Goal: Find specific page/section: Find specific page/section

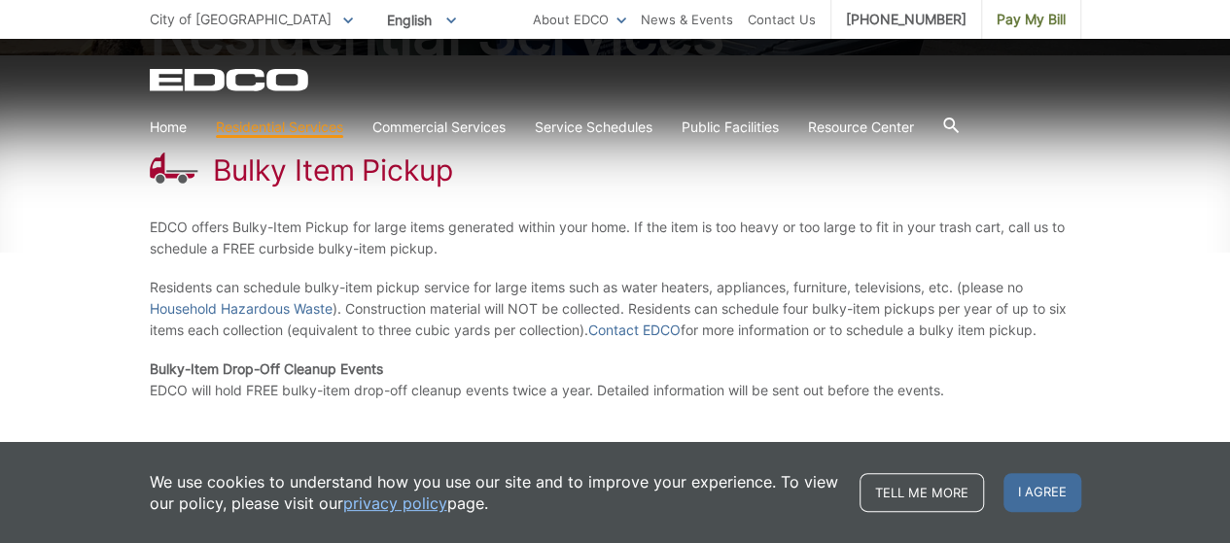
scroll to position [297, 0]
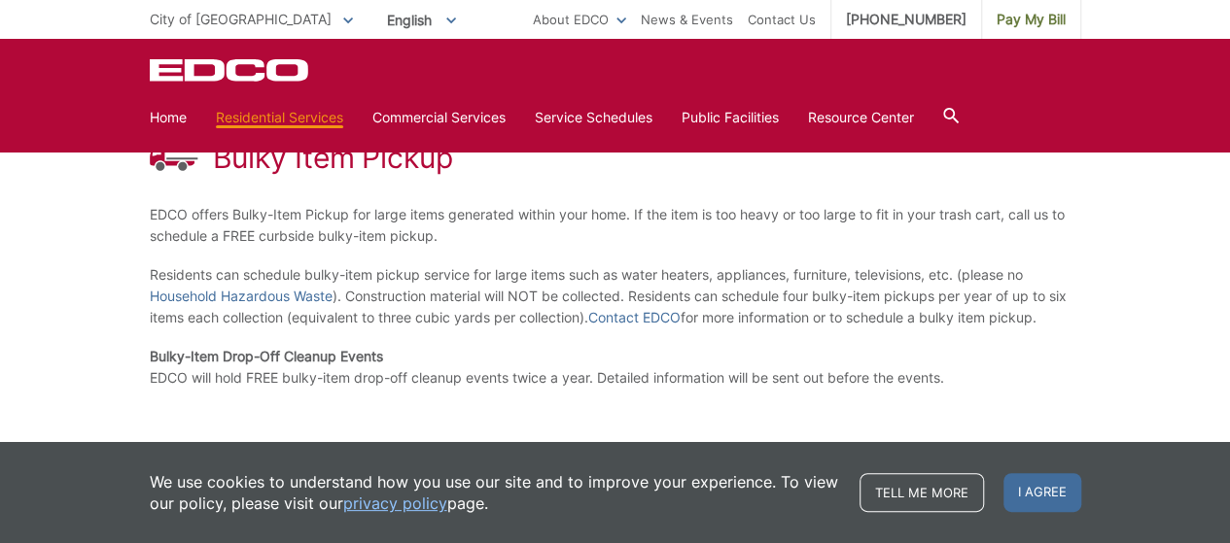
drag, startPoint x: 1236, startPoint y: 540, endPoint x: 1224, endPoint y: 23, distance: 516.3
click at [1224, 23] on div "City of El Cajon To change your zip code, enter it below and press change. Chan…" at bounding box center [615, 19] width 1230 height 39
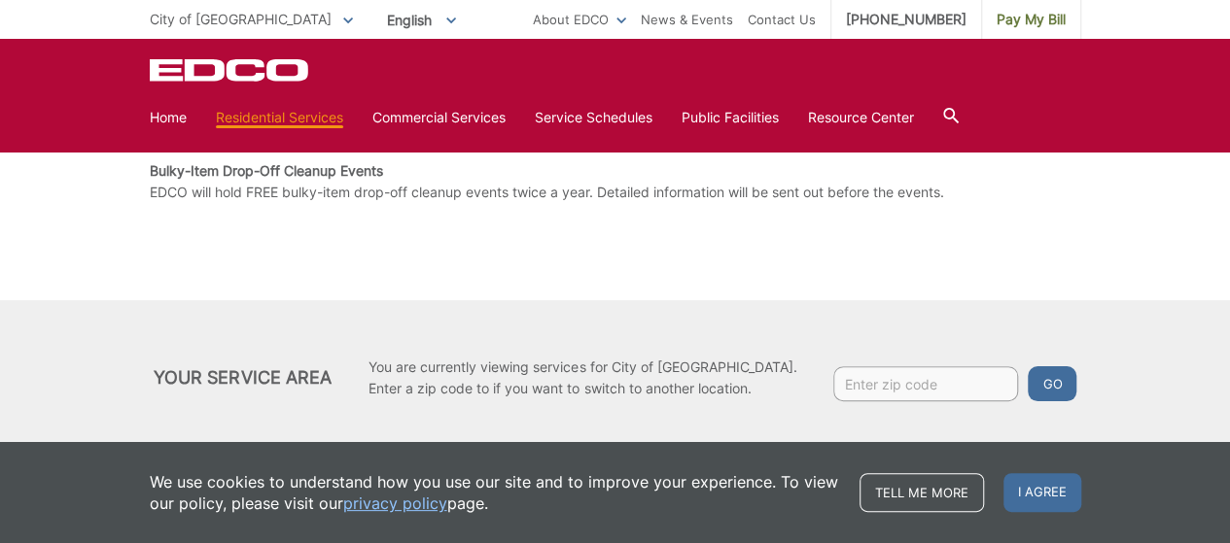
scroll to position [484, 0]
click at [833, 382] on input "Enter zip code" at bounding box center [925, 383] width 185 height 35
type input "92040"
click at [1030, 374] on button "Go" at bounding box center [1051, 383] width 49 height 35
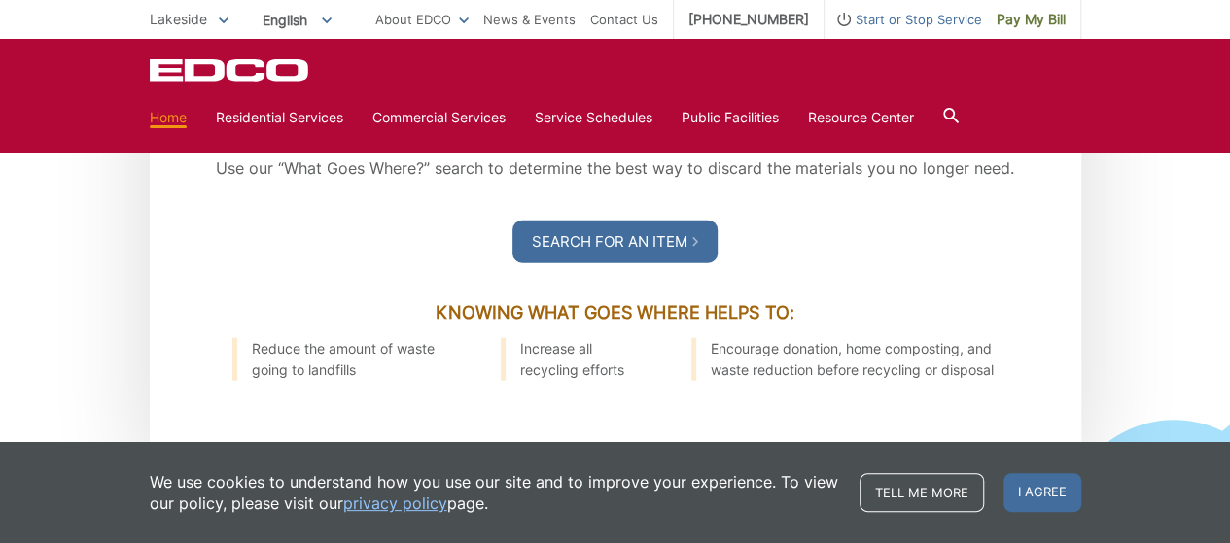
scroll to position [2436, 0]
